Goal: Task Accomplishment & Management: Use online tool/utility

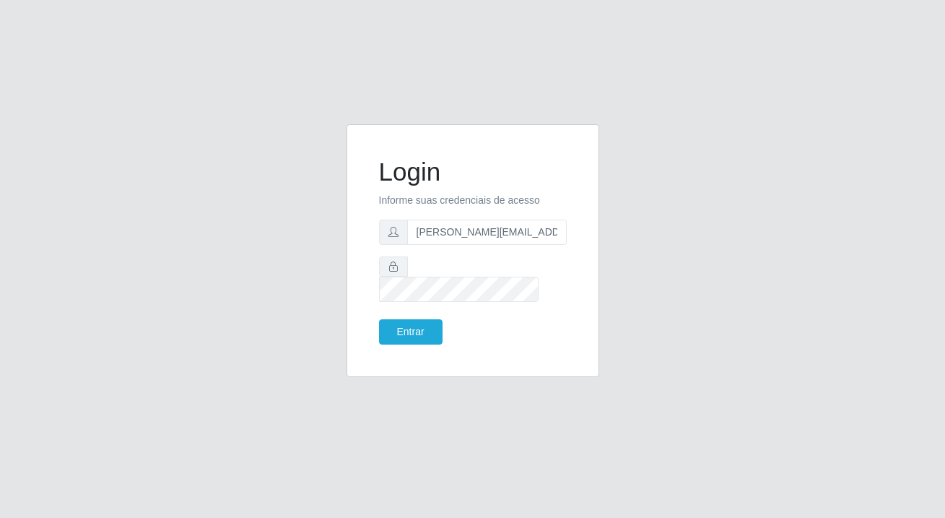
click at [412, 319] on button "Entrar" at bounding box center [411, 331] width 64 height 25
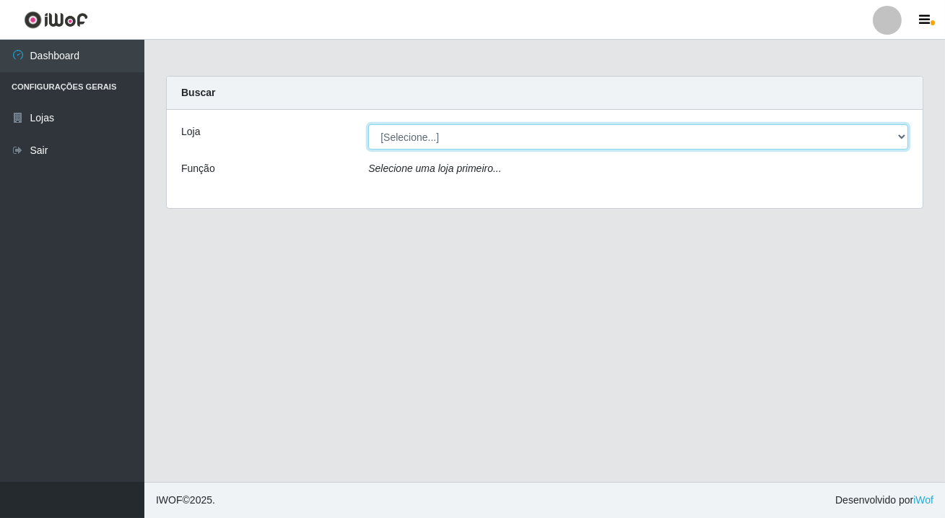
drag, startPoint x: 419, startPoint y: 134, endPoint x: 440, endPoint y: 186, distance: 55.6
click at [419, 134] on select "[Selecione...] Rede Potiguar 2 - Macaíba" at bounding box center [638, 136] width 540 height 25
select select "101"
click at [368, 124] on select "[Selecione...] Rede Potiguar 2 - Macaíba" at bounding box center [638, 136] width 540 height 25
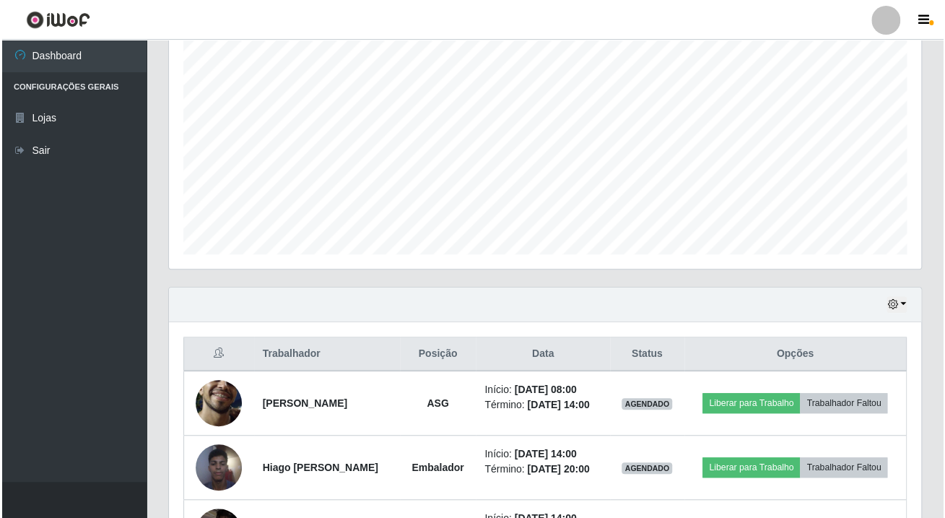
scroll to position [375, 0]
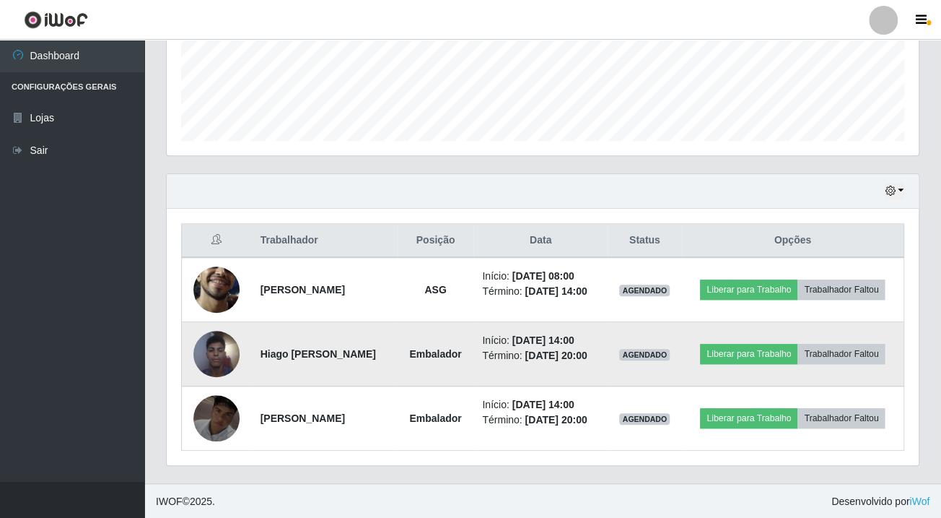
click at [220, 350] on img at bounding box center [216, 353] width 46 height 61
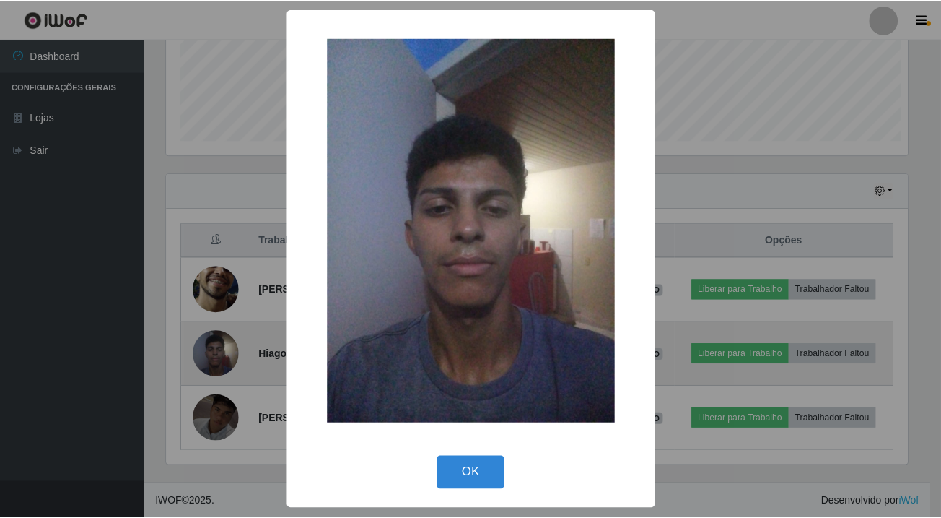
scroll to position [300, 744]
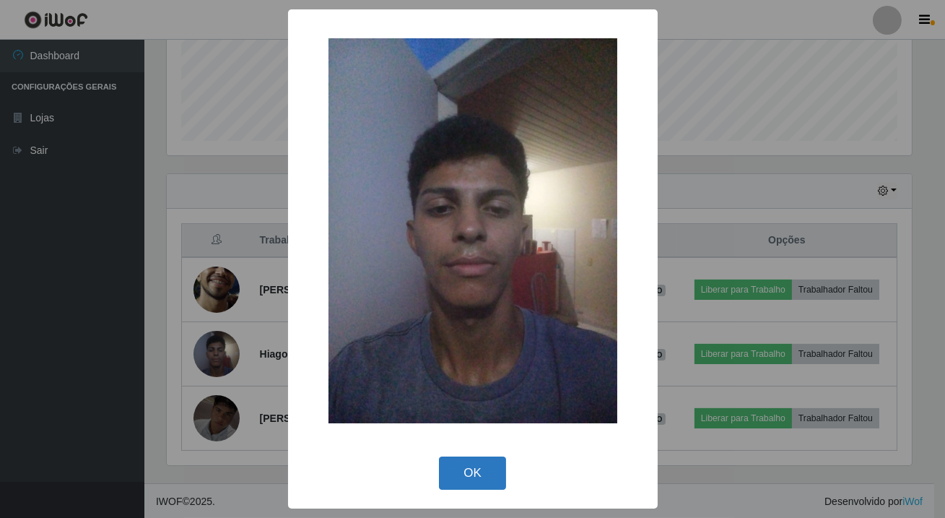
click at [465, 483] on button "OK" at bounding box center [472, 473] width 67 height 34
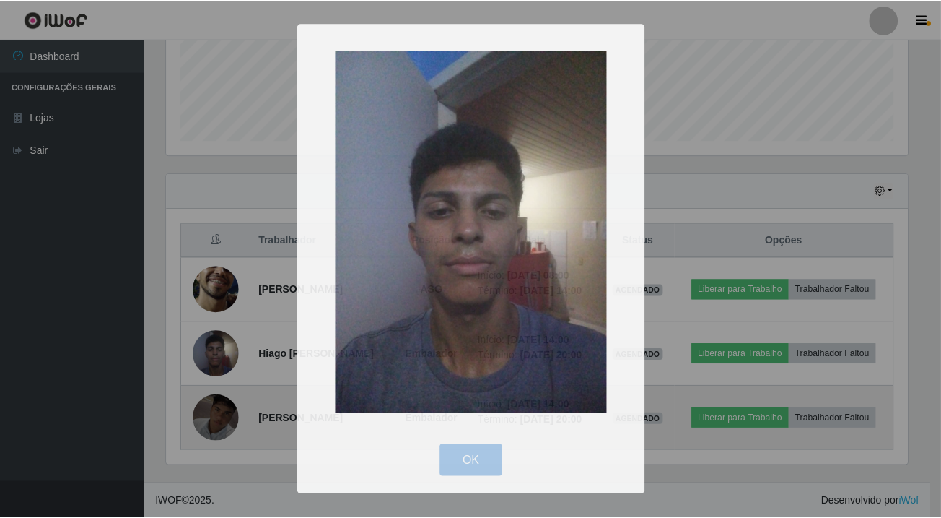
scroll to position [300, 751]
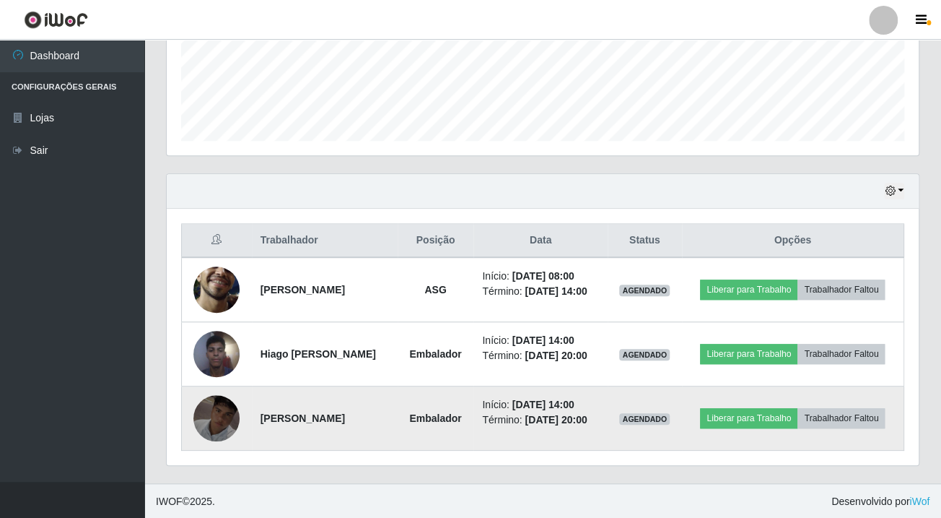
click at [219, 415] on img at bounding box center [216, 418] width 46 height 46
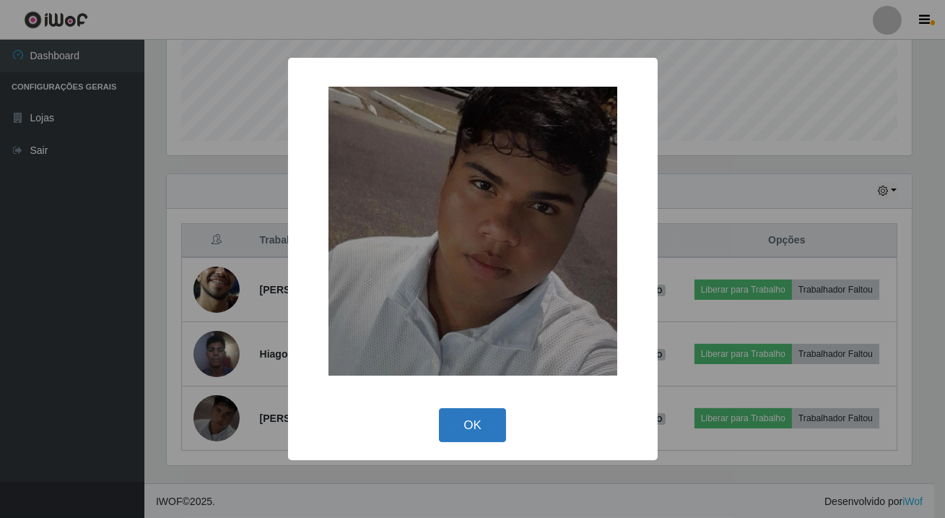
click at [478, 414] on button "OK" at bounding box center [472, 425] width 67 height 34
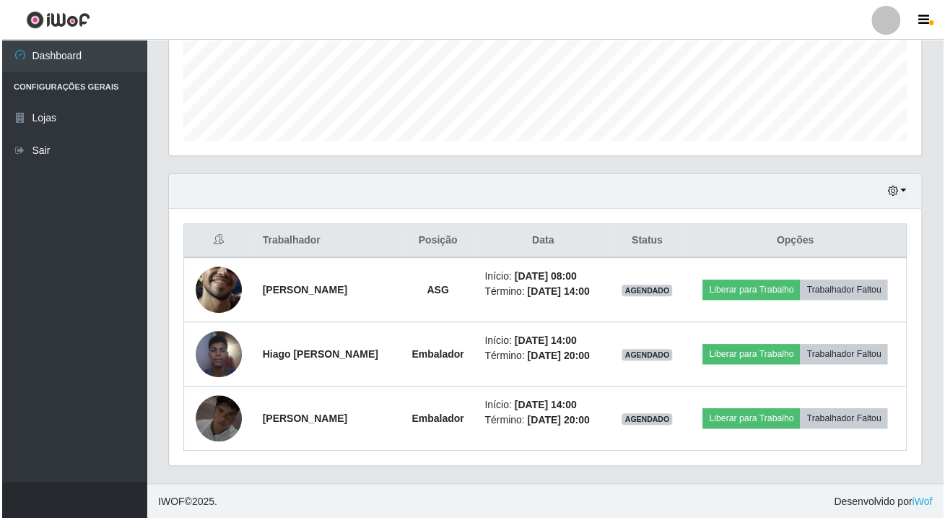
scroll to position [300, 751]
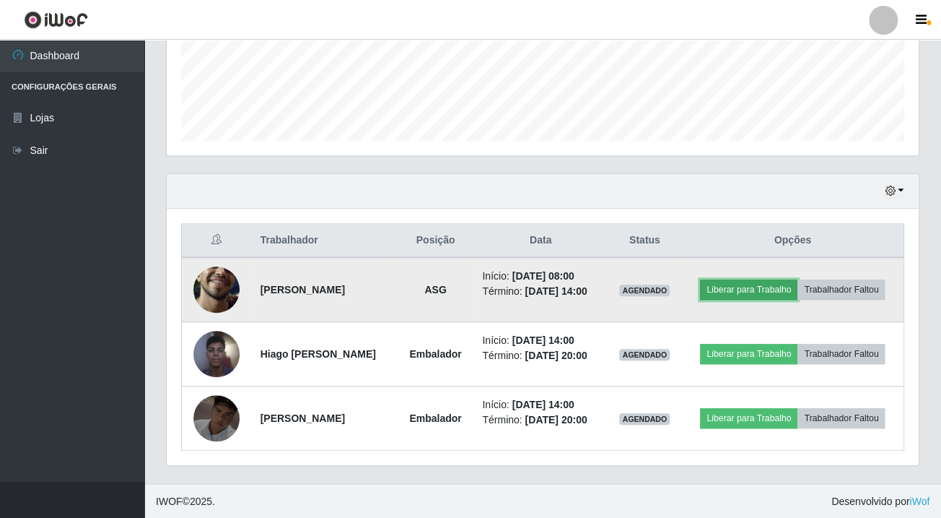
click at [733, 291] on button "Liberar para Trabalho" at bounding box center [748, 289] width 97 height 20
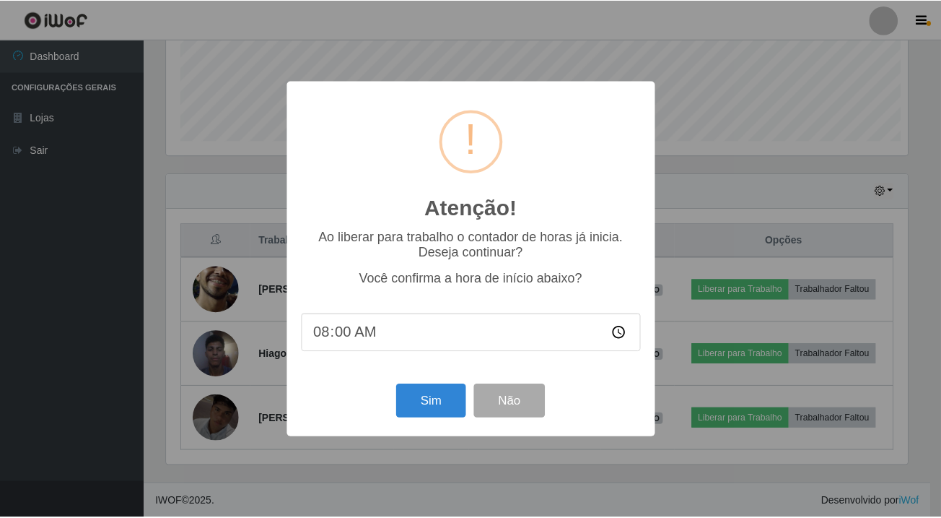
scroll to position [300, 744]
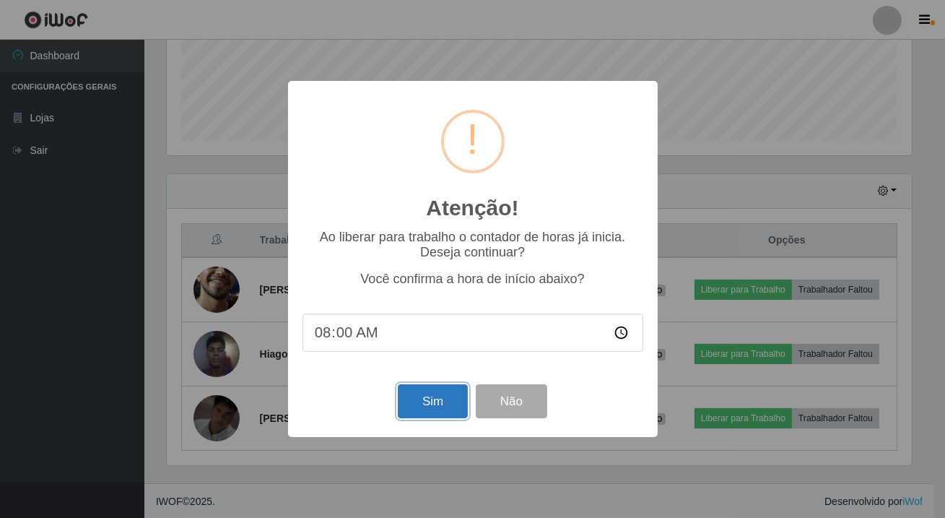
click at [426, 411] on button "Sim" at bounding box center [433, 401] width 70 height 34
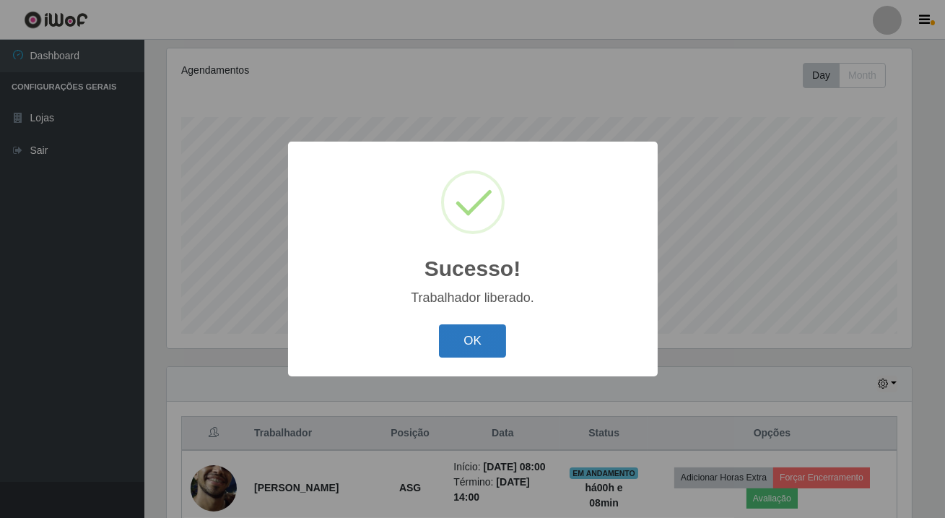
click at [489, 343] on button "OK" at bounding box center [472, 341] width 67 height 34
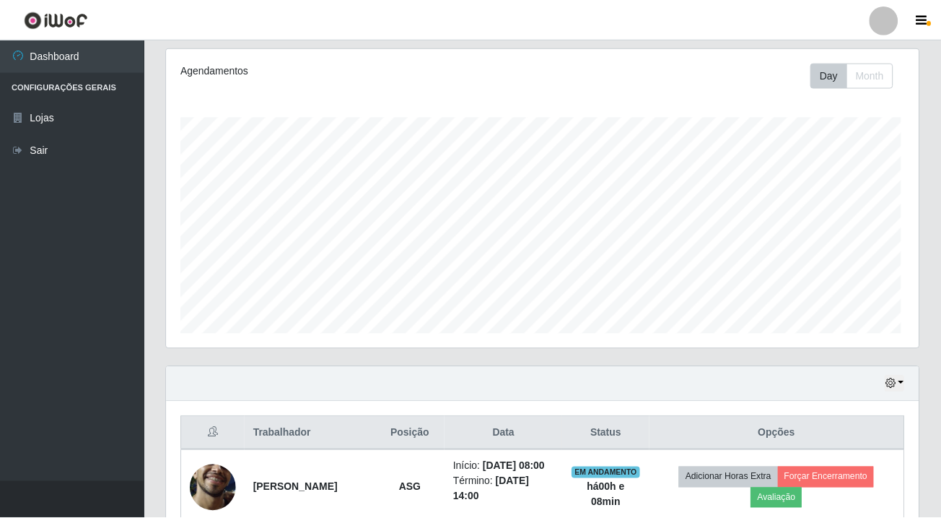
scroll to position [300, 751]
